Goal: Task Accomplishment & Management: Use online tool/utility

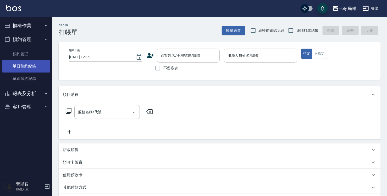
click at [31, 64] on link "單日預約紀錄" at bounding box center [26, 66] width 48 height 12
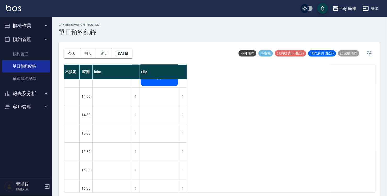
scroll to position [79, 0]
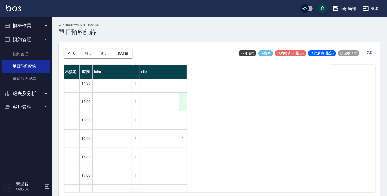
click at [185, 101] on div "1" at bounding box center [183, 102] width 8 height 18
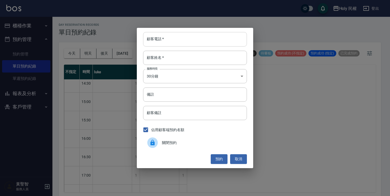
click at [208, 41] on input "顧客電話   *" at bounding box center [195, 39] width 104 height 14
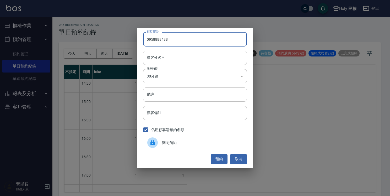
type input "0958888488"
click at [191, 55] on input "顧客姓名   *" at bounding box center [195, 58] width 104 height 14
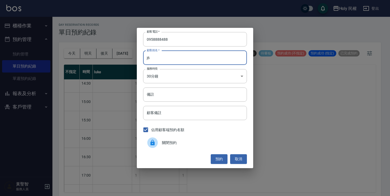
type input "j"
type input "屋"
type input "無"
type input "鎢"
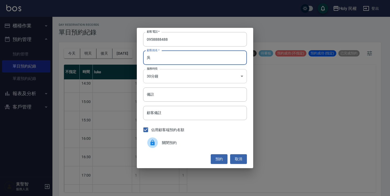
type input "吳"
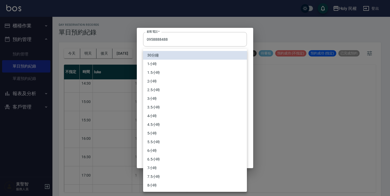
click at [211, 75] on body "Holy 民權 登出 櫃檯作業 打帳單 帳單列表 營業儀表板 現場電腦打卡 預約管理 預約管理 單日預約紀錄 單週預約紀錄 報表及分析 報表目錄 店家日報表 …" at bounding box center [195, 98] width 390 height 197
click at [209, 73] on li "1.5小時" at bounding box center [195, 72] width 104 height 9
type input "3"
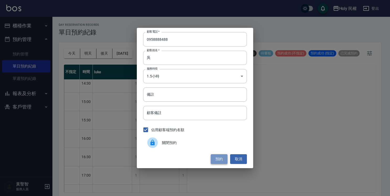
click at [219, 159] on button "預約" at bounding box center [219, 159] width 17 height 10
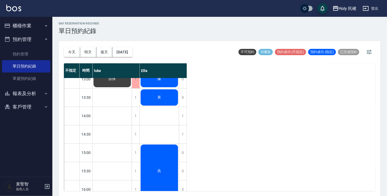
scroll to position [0, 0]
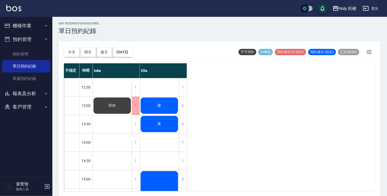
click at [23, 40] on button "預約管理" at bounding box center [26, 40] width 48 height 14
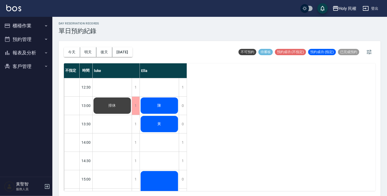
click at [23, 24] on button "櫃檯作業" at bounding box center [26, 26] width 48 height 14
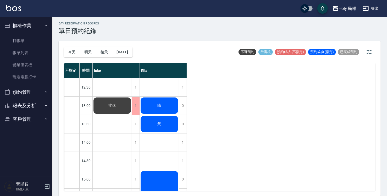
click at [174, 110] on div "陳" at bounding box center [159, 105] width 39 height 18
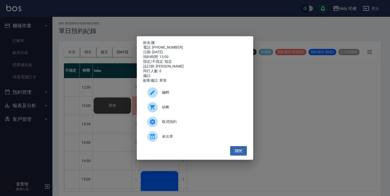
click at [175, 110] on span "結帳" at bounding box center [202, 107] width 81 height 6
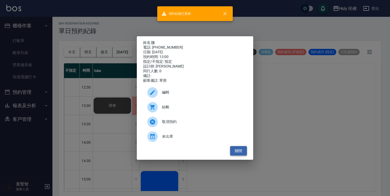
click at [238, 150] on button "關閉" at bounding box center [238, 151] width 17 height 10
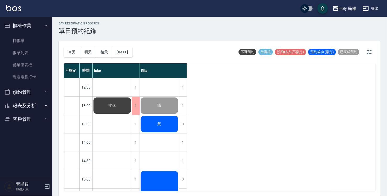
click at [159, 123] on span "黃" at bounding box center [160, 123] width 6 height 5
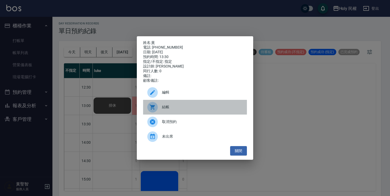
click at [163, 110] on span "結帳" at bounding box center [202, 107] width 81 height 6
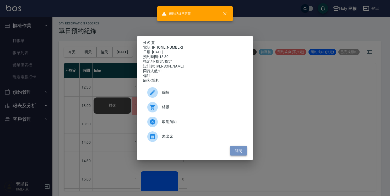
click at [235, 155] on button "關閉" at bounding box center [238, 151] width 17 height 10
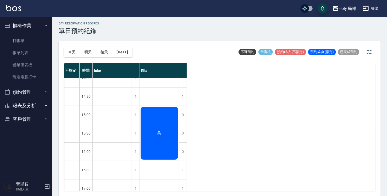
scroll to position [61, 0]
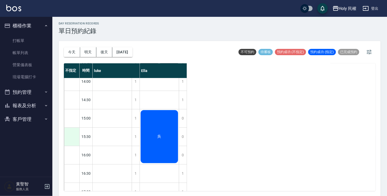
click at [73, 142] on div at bounding box center [71, 136] width 15 height 18
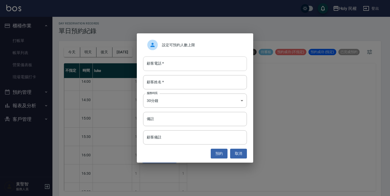
click at [177, 69] on input "顧客電話   *" at bounding box center [195, 63] width 104 height 14
type input "0912913090"
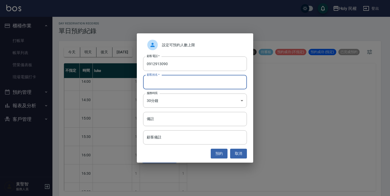
click at [182, 85] on input "顧客姓名   *" at bounding box center [195, 82] width 104 height 14
type input "將"
type input "江"
click at [220, 153] on button "預約" at bounding box center [219, 153] width 17 height 10
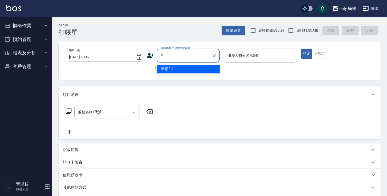
type input "ㄞ"
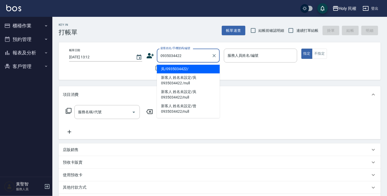
click at [175, 71] on li "吳/0935034422/" at bounding box center [188, 68] width 63 height 9
type input "吳/0935034422/"
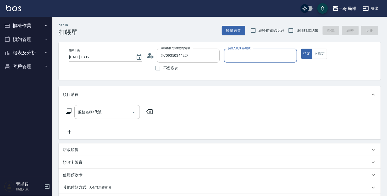
click at [256, 55] on input "服務人員姓名/編號" at bounding box center [260, 55] width 68 height 9
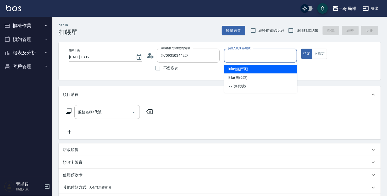
click at [242, 69] on span "luke (無代號)" at bounding box center [239, 69] width 20 height 6
type input "luke(無代號)"
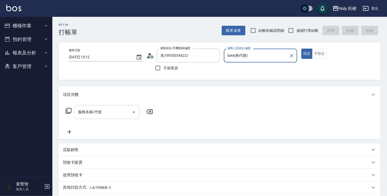
click at [98, 114] on input "服務名稱/代號" at bounding box center [103, 111] width 53 height 9
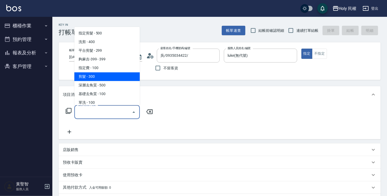
click at [101, 75] on span "剪髮 - 300" at bounding box center [107, 76] width 66 height 9
type input "剪髮(C02)"
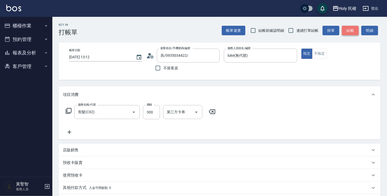
click at [354, 31] on button "結帳" at bounding box center [350, 31] width 17 height 10
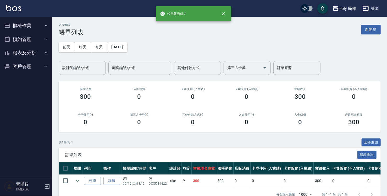
scroll to position [15, 0]
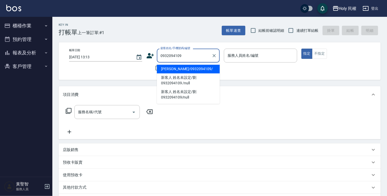
click at [178, 68] on li "劉/0932094109/" at bounding box center [188, 68] width 63 height 9
type input "劉/0932094109/"
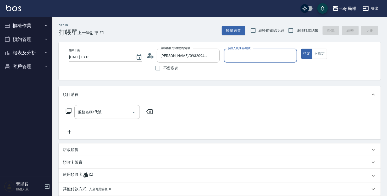
click at [237, 60] on div "服務人員姓名/編號" at bounding box center [260, 55] width 73 height 14
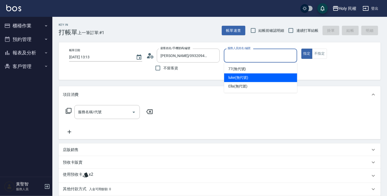
click at [233, 80] on span "luke (無代號)" at bounding box center [239, 78] width 20 height 6
type input "luke(無代號)"
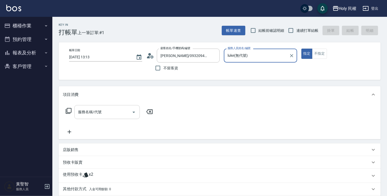
click at [118, 112] on input "服務名稱/代號" at bounding box center [103, 111] width 53 height 9
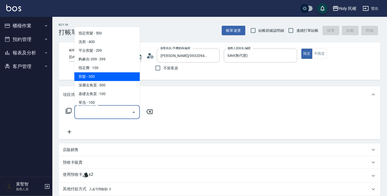
click at [197, 103] on div "服務名稱/代號 服務名稱/代號" at bounding box center [220, 121] width 322 height 36
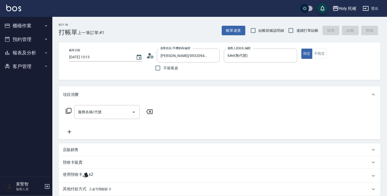
click at [91, 173] on span "x2" at bounding box center [91, 175] width 4 height 8
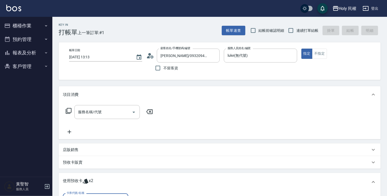
scroll to position [52, 0]
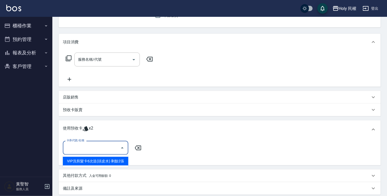
click at [96, 149] on input "卡券代號/名稱" at bounding box center [91, 147] width 53 height 9
click at [97, 158] on div "VIP洗剪髮卡6次送(頭皮水) 剩餘2張" at bounding box center [96, 160] width 66 height 9
type input "VIP洗剪髮卡6次送(頭皮水)"
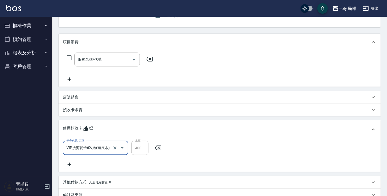
scroll to position [0, 0]
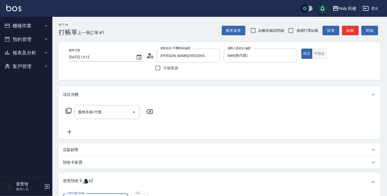
click at [320, 54] on button "不指定" at bounding box center [319, 53] width 15 height 10
click at [351, 31] on button "結帳" at bounding box center [350, 31] width 17 height 10
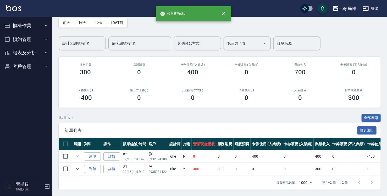
scroll to position [28, 0]
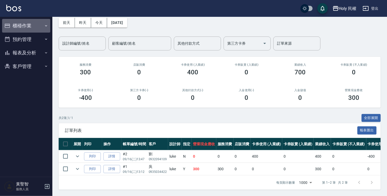
click at [25, 27] on button "櫃檯作業" at bounding box center [26, 26] width 48 height 14
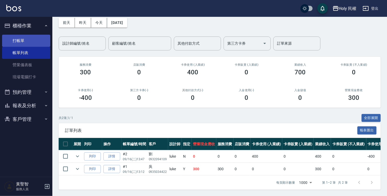
click at [29, 41] on link "打帳單" at bounding box center [26, 41] width 48 height 12
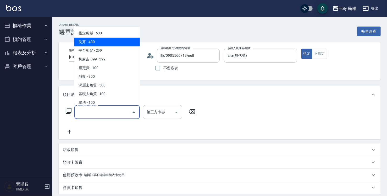
click at [122, 40] on span "洗剪 - 400" at bounding box center [107, 41] width 66 height 9
type input "洗剪(3)"
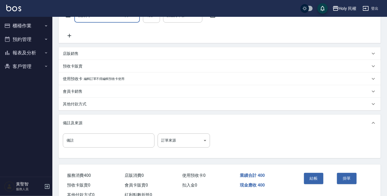
scroll to position [114, 0]
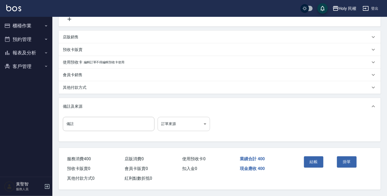
click at [174, 120] on body "Holy 民權 登出 櫃檯作業 打帳單 帳單列表 營業儀表板 現場電腦打卡 預約管理 預約管理 單日預約紀錄 單週預約紀錄 報表及分析 報表目錄 店家日報表 …" at bounding box center [193, 41] width 387 height 308
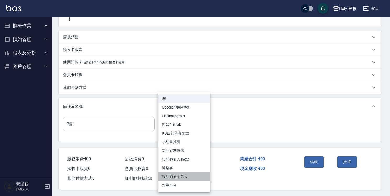
click at [193, 172] on li "設計師原本客人" at bounding box center [184, 176] width 52 height 9
type input "設計師原本客人"
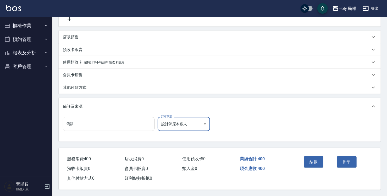
click at [314, 159] on button "結帳" at bounding box center [314, 161] width 20 height 11
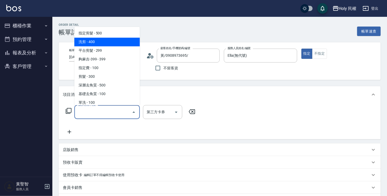
click at [110, 38] on span "洗剪 - 400" at bounding box center [107, 41] width 66 height 9
type input "洗剪(3)"
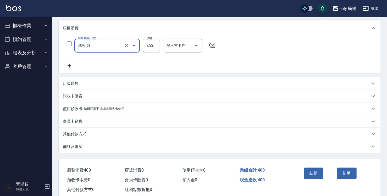
scroll to position [79, 0]
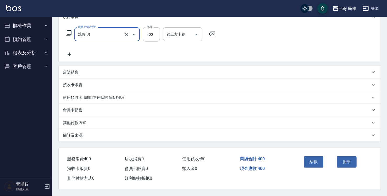
click at [239, 134] on div "備註及來源" at bounding box center [217, 135] width 308 height 6
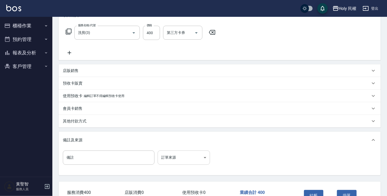
click at [199, 156] on body "Holy 民權 登出 櫃檯作業 打帳單 帳單列表 營業儀表板 現場電腦打卡 預約管理 預約管理 單日預約紀錄 單週預約紀錄 報表及分析 報表目錄 店家日報表 …" at bounding box center [193, 75] width 387 height 308
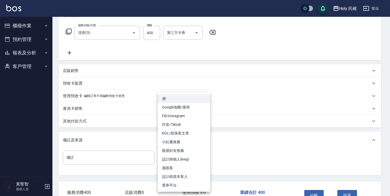
click at [201, 181] on li "票券平台" at bounding box center [184, 185] width 52 height 9
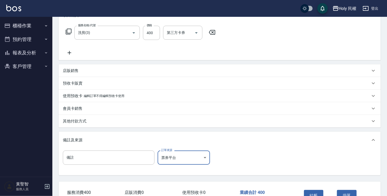
click at [199, 161] on body "Holy 民權 登出 櫃檯作業 打帳單 帳單列表 營業儀表板 現場電腦打卡 預約管理 預約管理 單日預約紀錄 單週預約紀錄 報表及分析 報表目錄 店家日報表 …" at bounding box center [193, 75] width 387 height 308
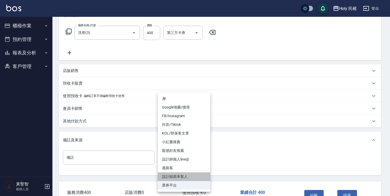
click at [192, 177] on li "設計師原本客人" at bounding box center [184, 176] width 52 height 9
type input "設計師原本客人"
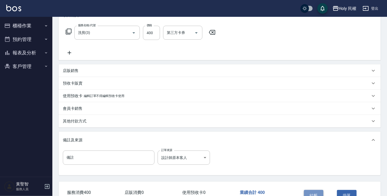
click at [315, 193] on button "結帳" at bounding box center [314, 195] width 20 height 11
